Goal: Information Seeking & Learning: Learn about a topic

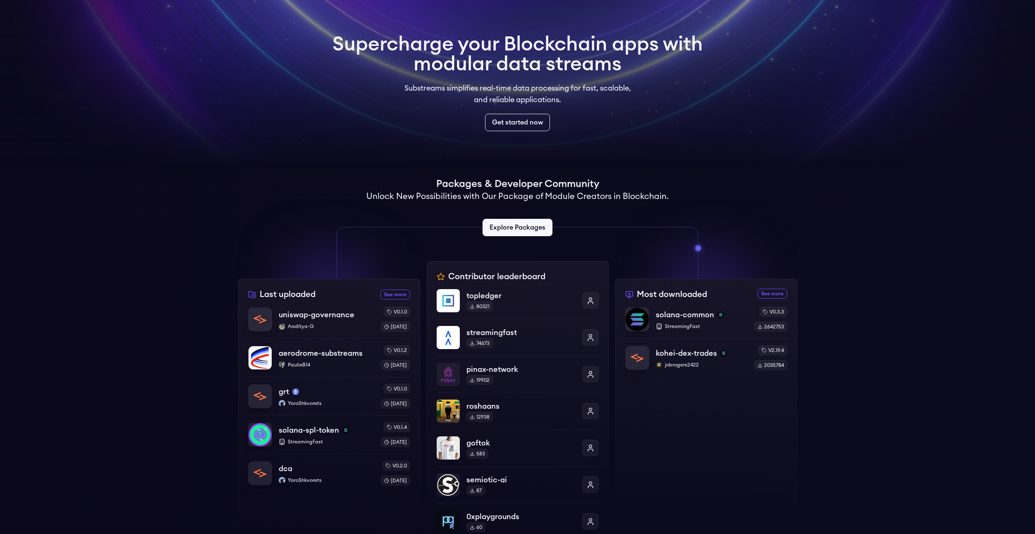
scroll to position [41, 0]
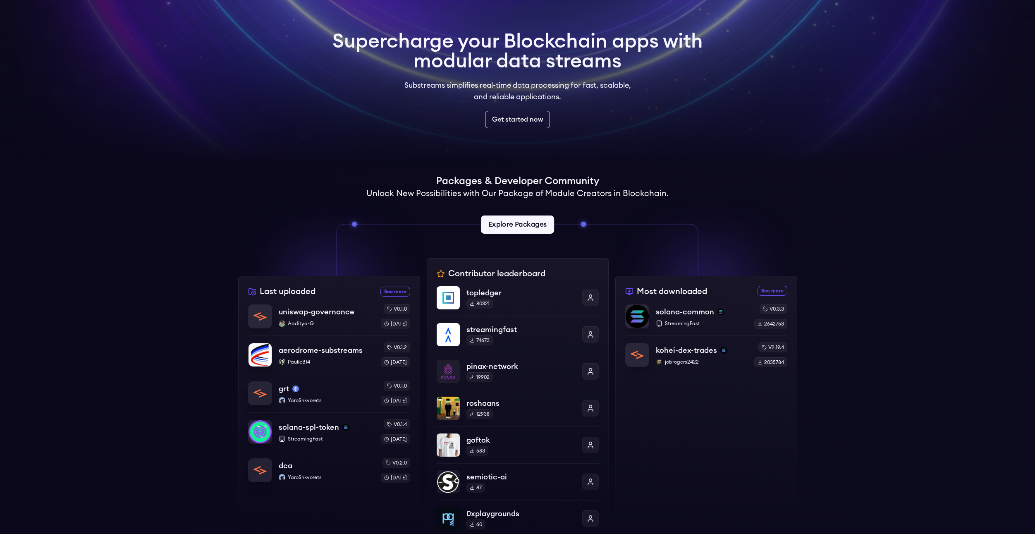
click at [530, 223] on link "Explore Packages" at bounding box center [517, 224] width 73 height 18
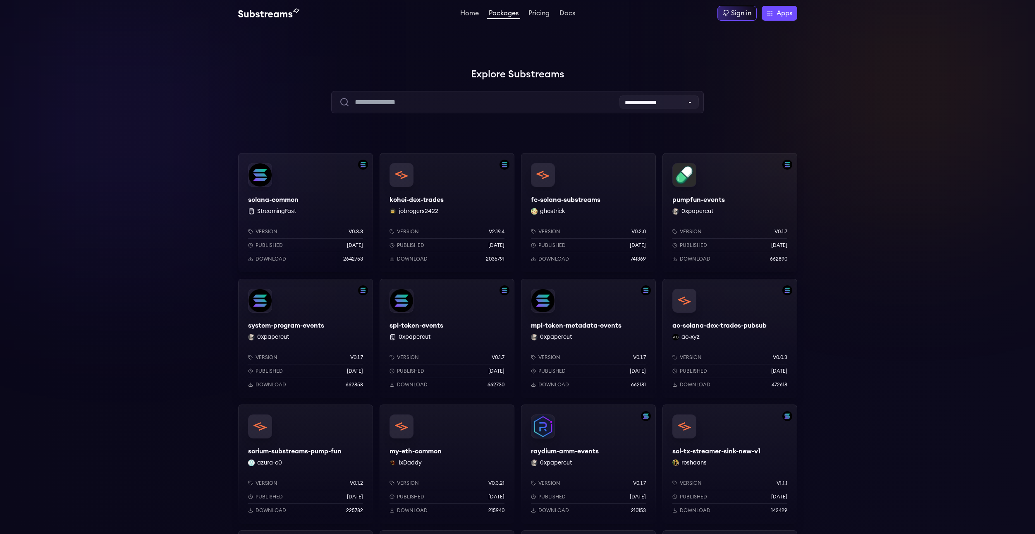
click at [333, 169] on div "solana-common StreamingFast Version v0.3.3 Published 7 months ago Download 2642…" at bounding box center [305, 212] width 135 height 119
